Goal: Register for event/course

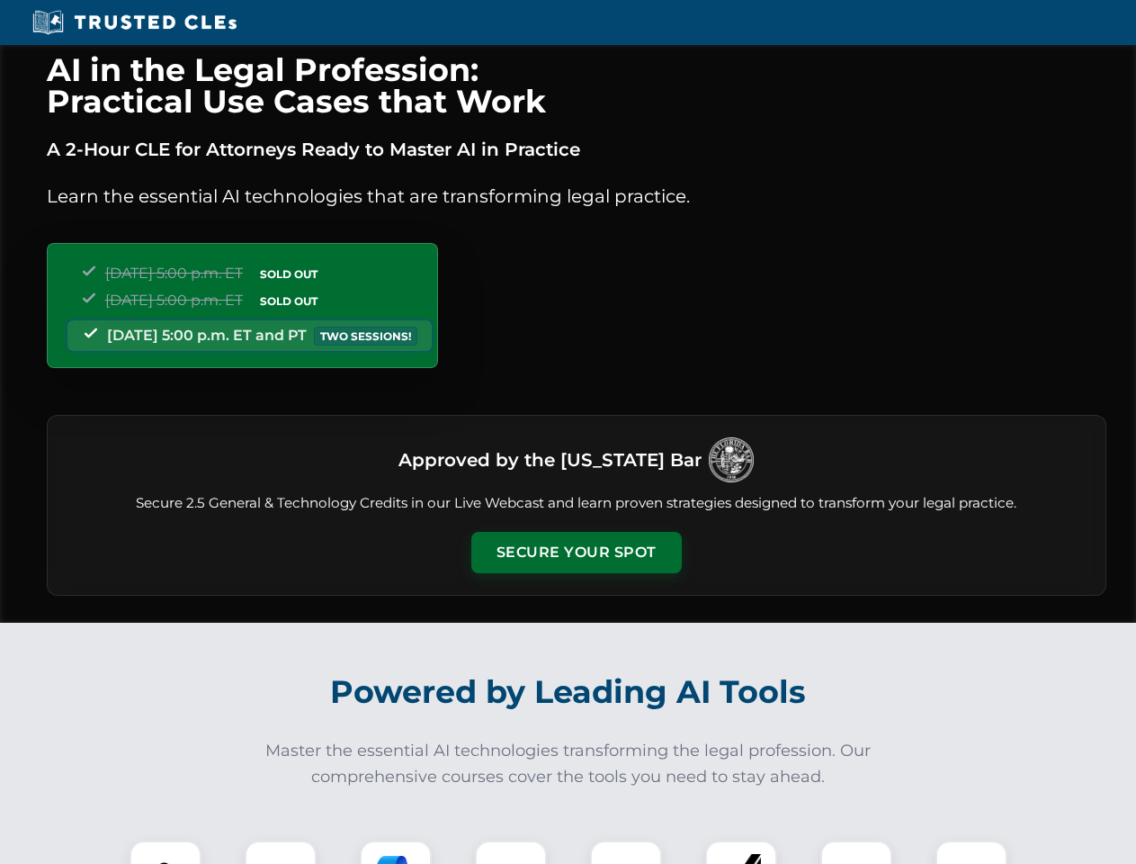
click at [576, 553] on button "Secure Your Spot" at bounding box center [577, 552] width 211 height 41
click at [166, 852] on img at bounding box center [165, 876] width 52 height 52
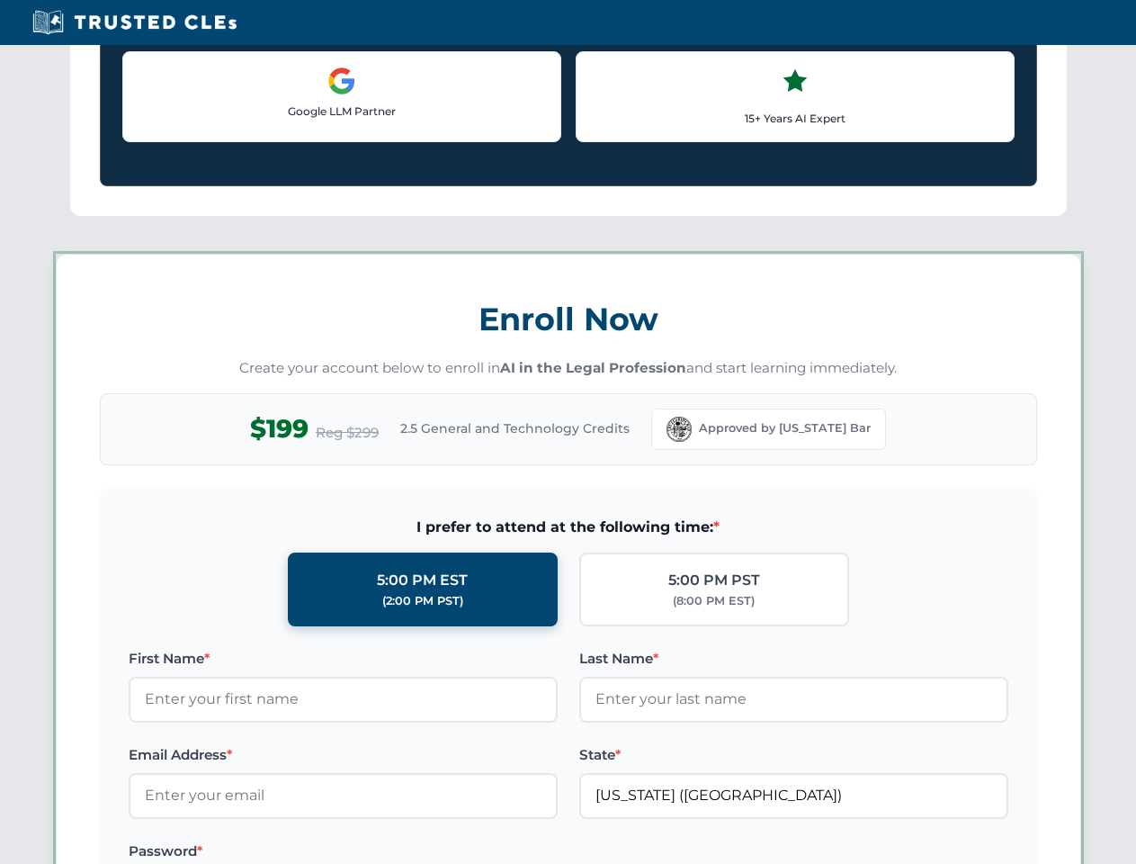
click at [396, 852] on label "Password *" at bounding box center [343, 851] width 429 height 22
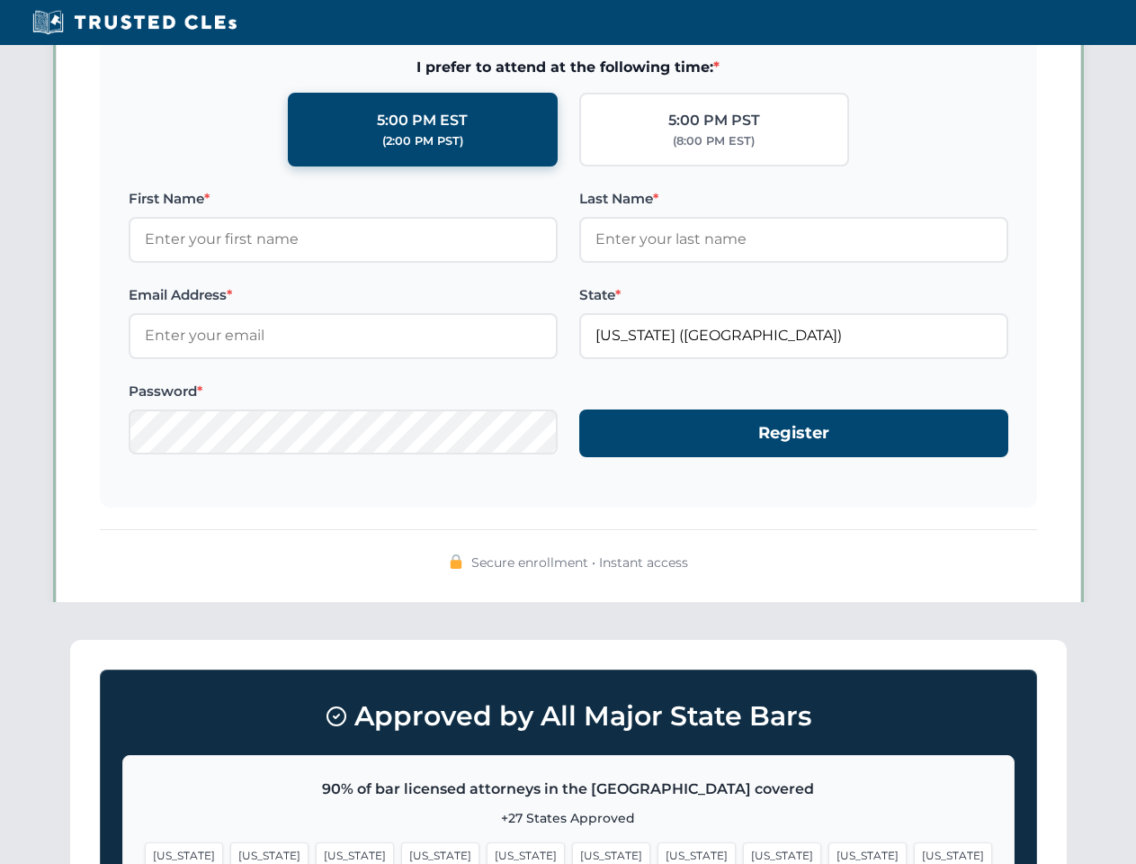
click at [829, 852] on span "[US_STATE]" at bounding box center [868, 855] width 78 height 26
